Goal: Task Accomplishment & Management: Use online tool/utility

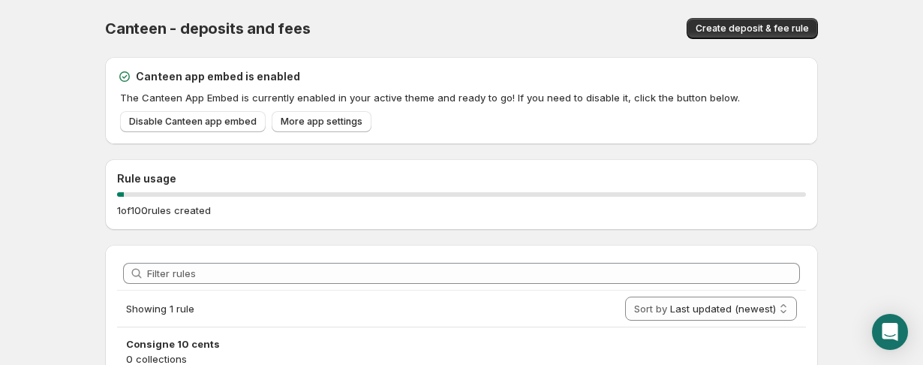
scroll to position [86, 0]
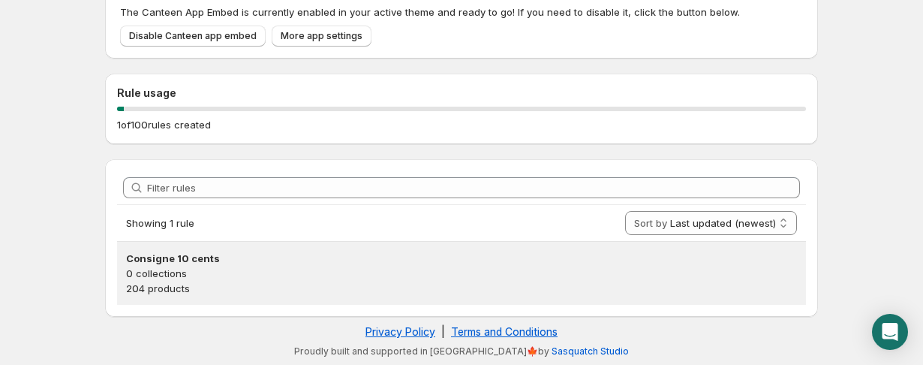
click at [180, 262] on h3 "Consigne 10 cents" at bounding box center [461, 258] width 671 height 15
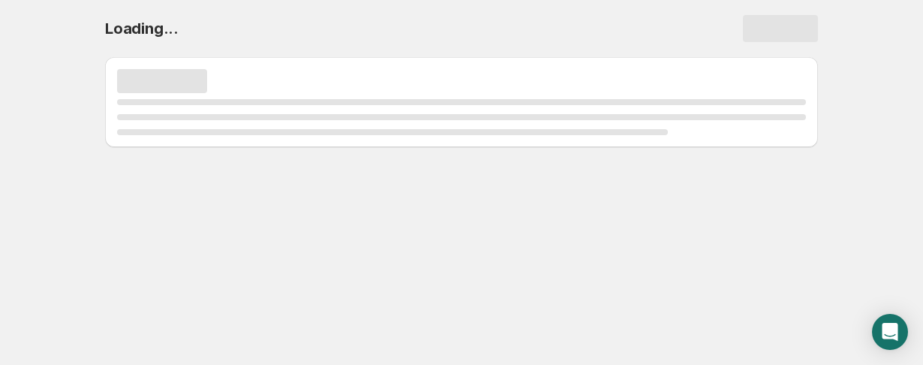
scroll to position [0, 0]
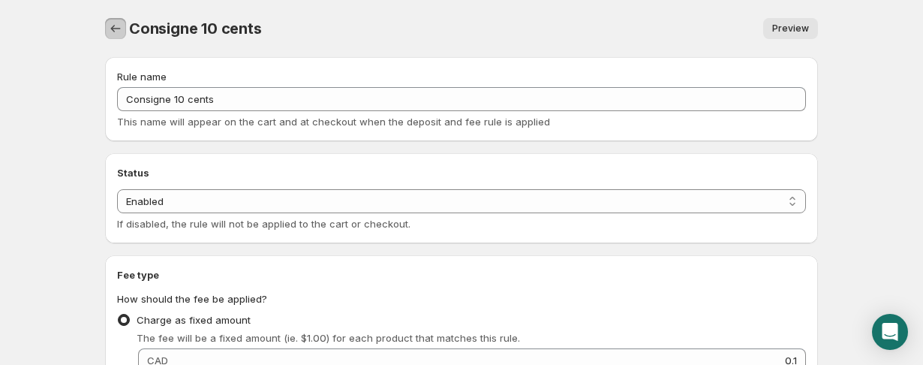
click at [122, 23] on icon "Settings" at bounding box center [115, 28] width 15 height 15
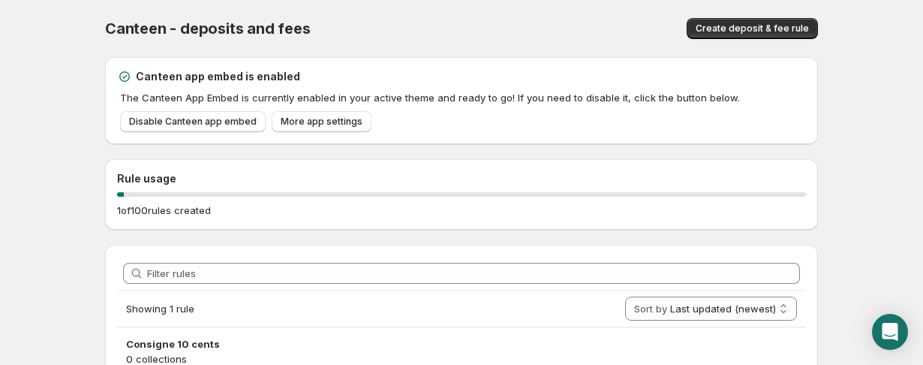
scroll to position [86, 0]
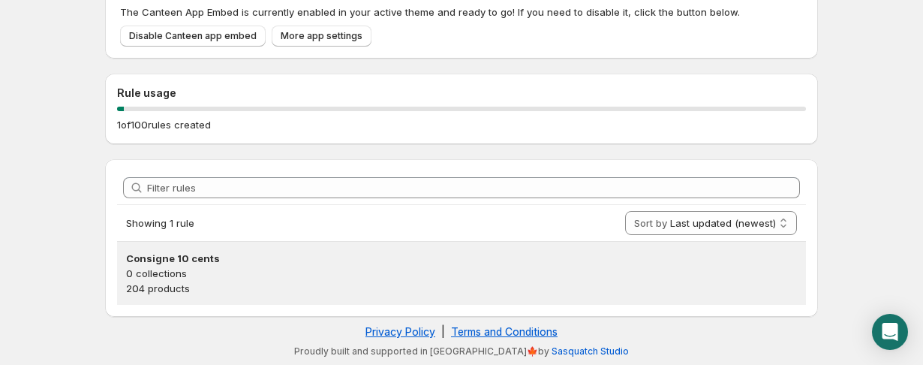
click at [210, 257] on h3 "Consigne 10 cents" at bounding box center [461, 258] width 671 height 15
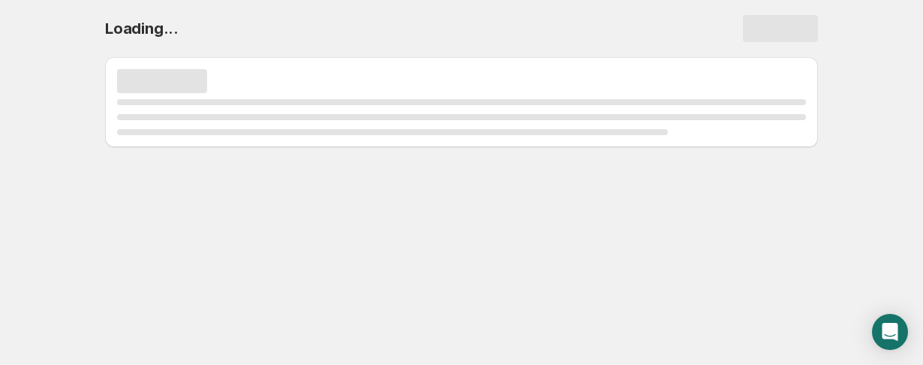
scroll to position [0, 0]
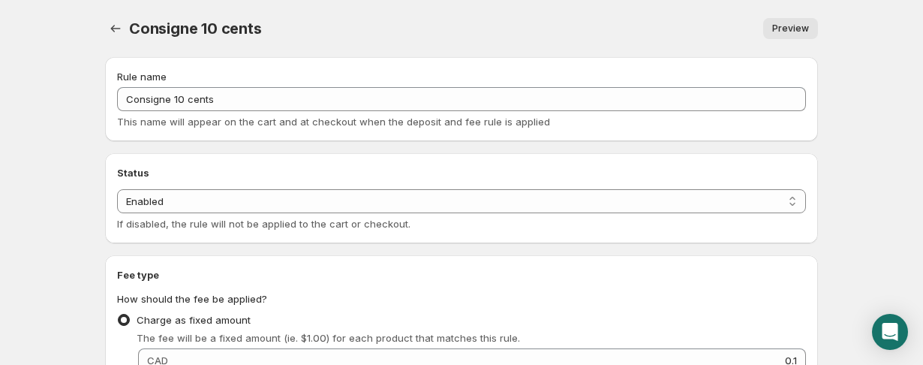
click at [779, 27] on span "Preview" at bounding box center [790, 29] width 37 height 12
click at [107, 24] on button "Settings" at bounding box center [115, 28] width 21 height 21
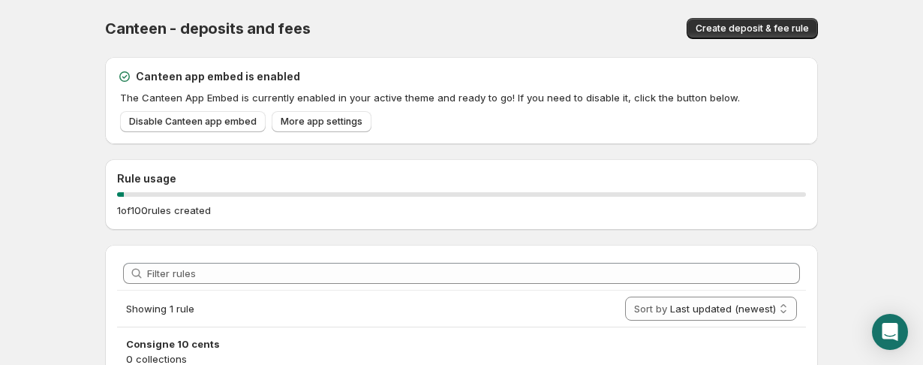
scroll to position [86, 0]
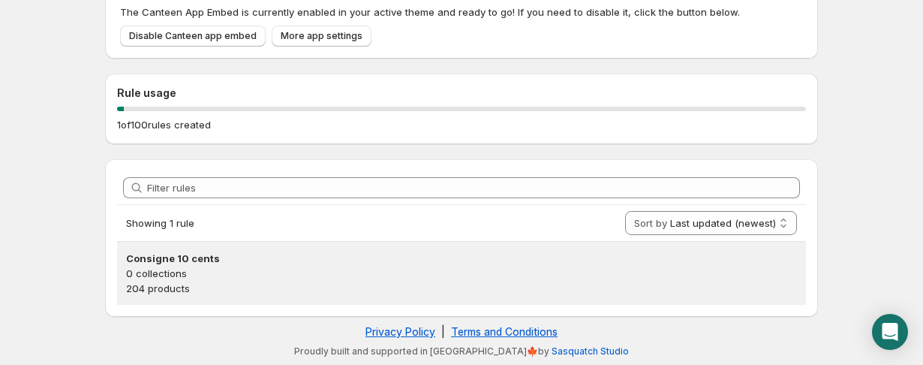
click at [262, 258] on h3 "Consigne 10 cents" at bounding box center [461, 258] width 671 height 15
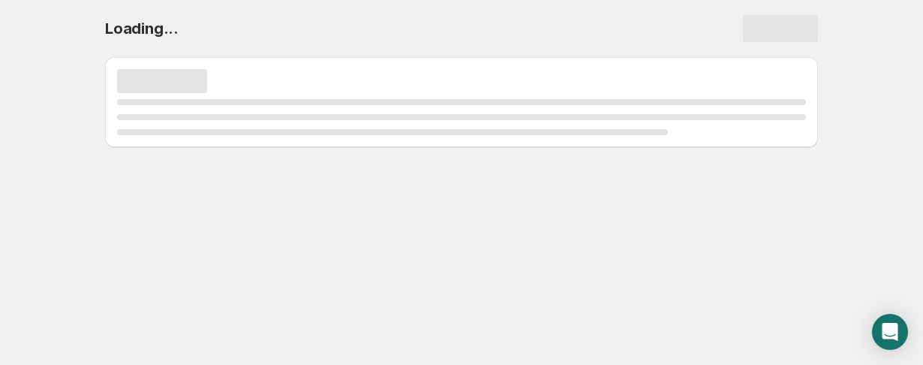
scroll to position [0, 0]
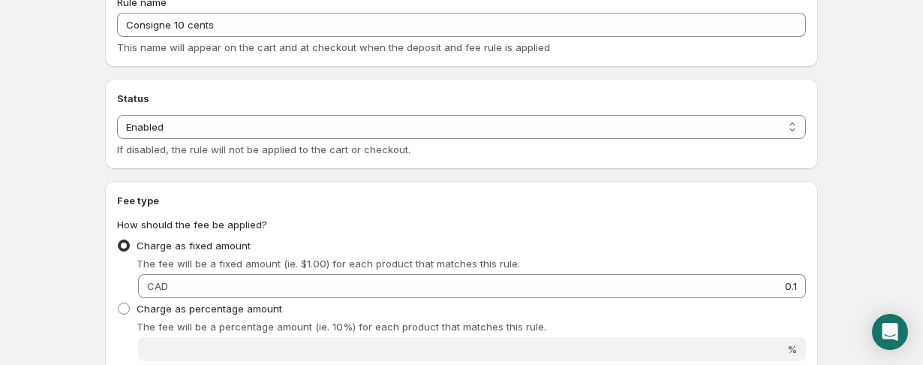
scroll to position [65, 0]
